Goal: Task Accomplishment & Management: Manage account settings

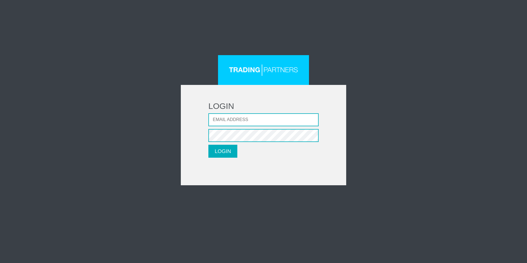
click at [227, 117] on input "Email address" at bounding box center [264, 119] width 110 height 13
type input "harleydean940@gmail.com"
click at [224, 154] on button "LOGIN" at bounding box center [223, 151] width 29 height 13
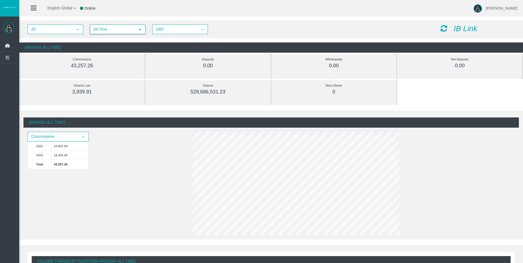
click at [110, 28] on span "All Time" at bounding box center [112, 29] width 45 height 9
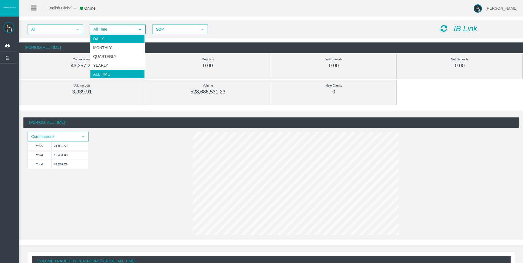
click at [114, 39] on li "Daily" at bounding box center [117, 38] width 55 height 9
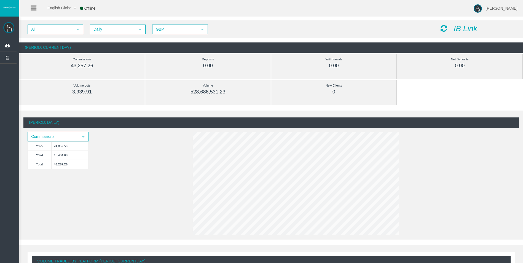
click at [443, 30] on icon at bounding box center [444, 29] width 7 height 8
click at [444, 28] on icon at bounding box center [444, 29] width 7 height 8
click at [443, 27] on icon at bounding box center [444, 29] width 7 height 8
